Goal: Information Seeking & Learning: Learn about a topic

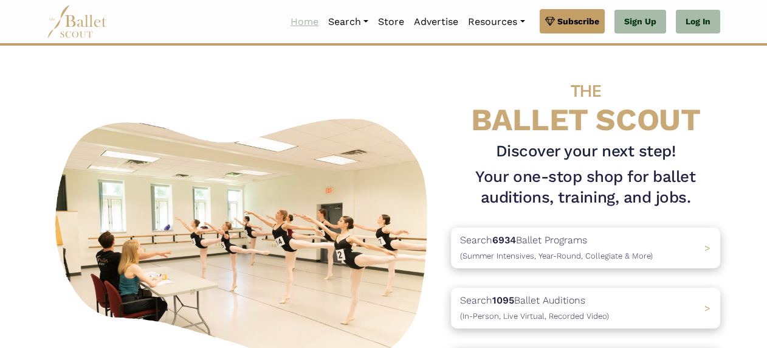
click at [300, 18] on link "Home" at bounding box center [305, 22] width 38 height 26
click at [588, 303] on p "Search 1095 Ballet Auditions (In-Person, Live Virtual, Recorded Video)" at bounding box center [532, 307] width 156 height 33
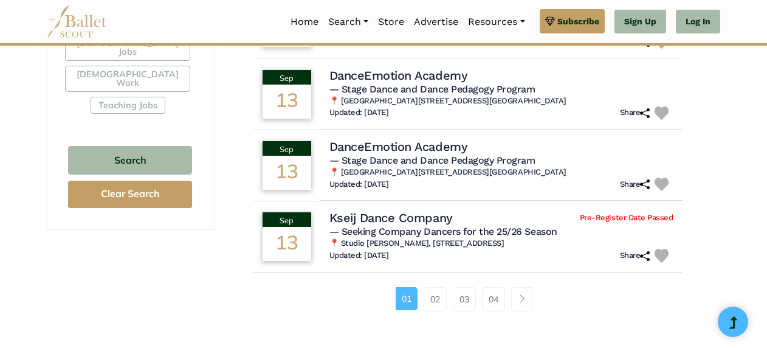
scroll to position [784, 0]
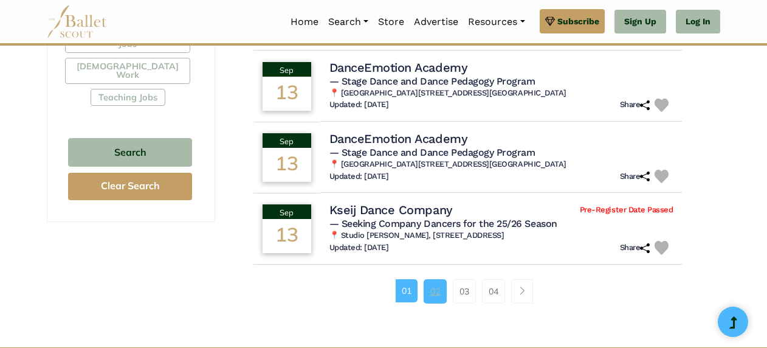
click at [433, 293] on link "02" at bounding box center [434, 291] width 23 height 24
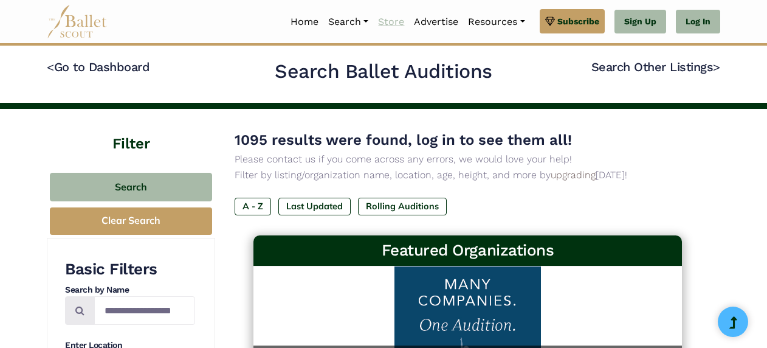
click at [390, 22] on link "Store" at bounding box center [391, 22] width 36 height 26
click at [82, 18] on img at bounding box center [77, 21] width 61 height 33
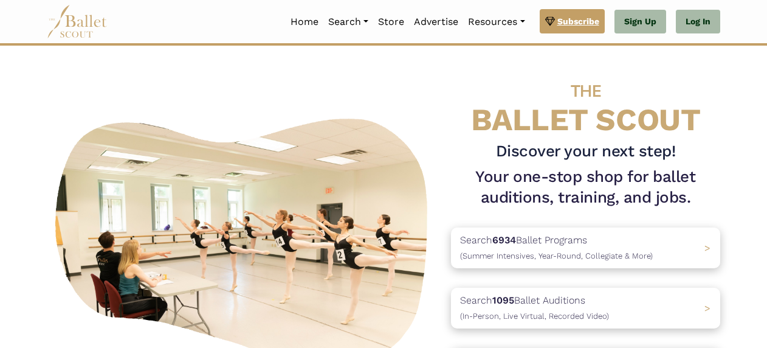
click at [575, 16] on span "Subscribe" at bounding box center [578, 21] width 42 height 13
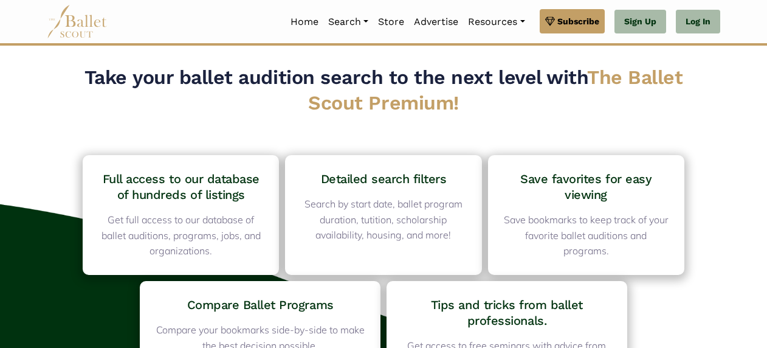
click at [84, 13] on img at bounding box center [77, 21] width 61 height 33
